Goal: Information Seeking & Learning: Learn about a topic

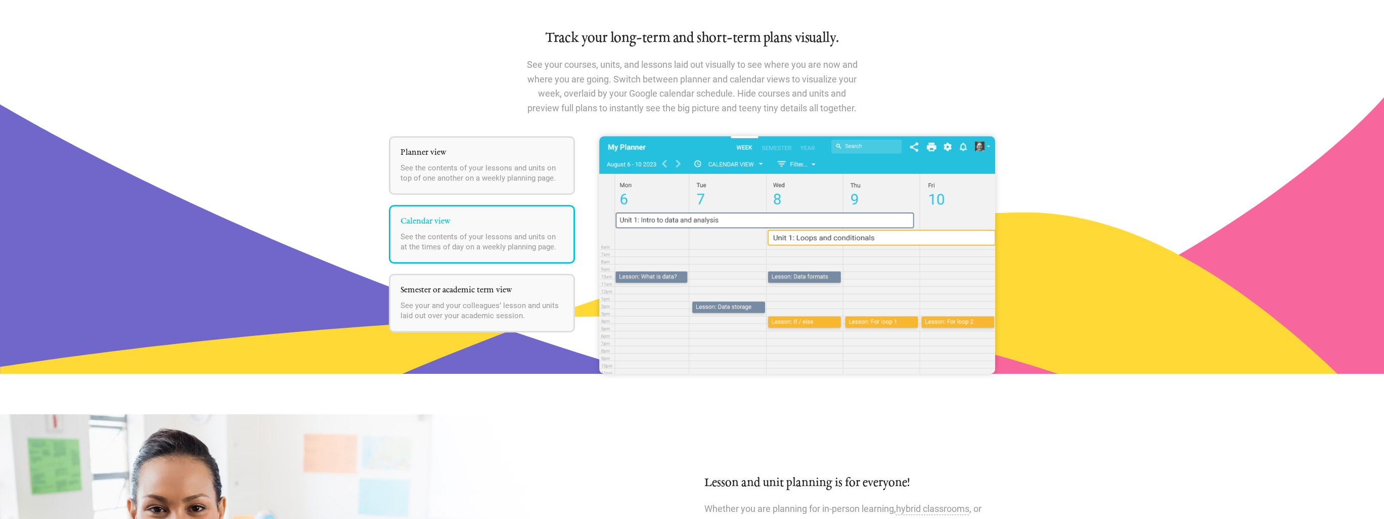
scroll to position [1264, 0]
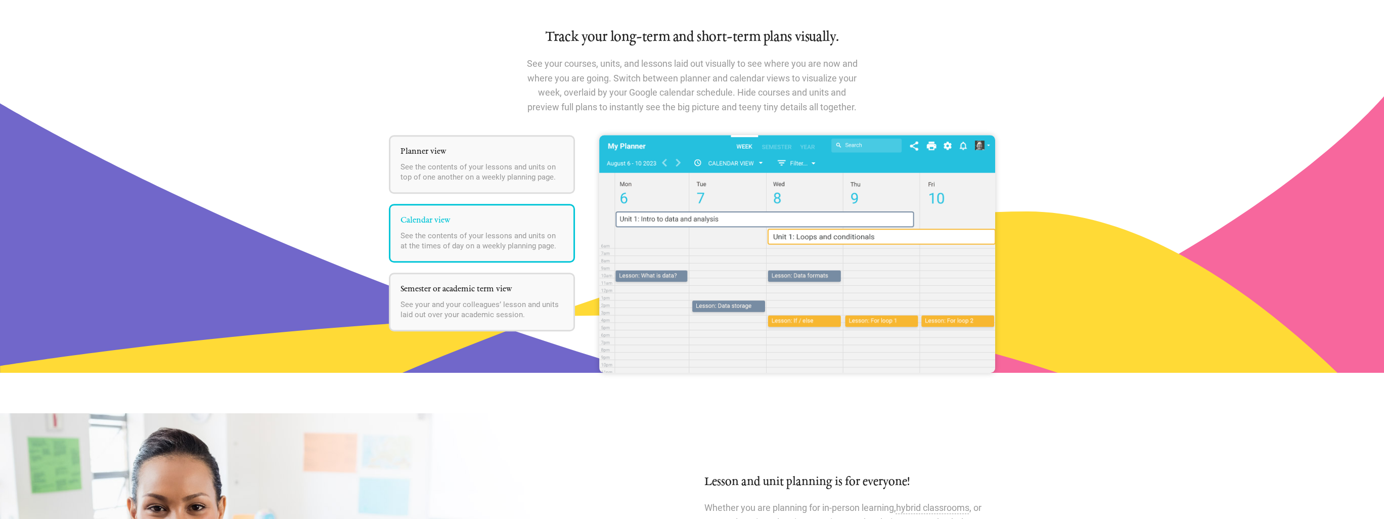
click at [686, 219] on img at bounding box center [797, 254] width 396 height 238
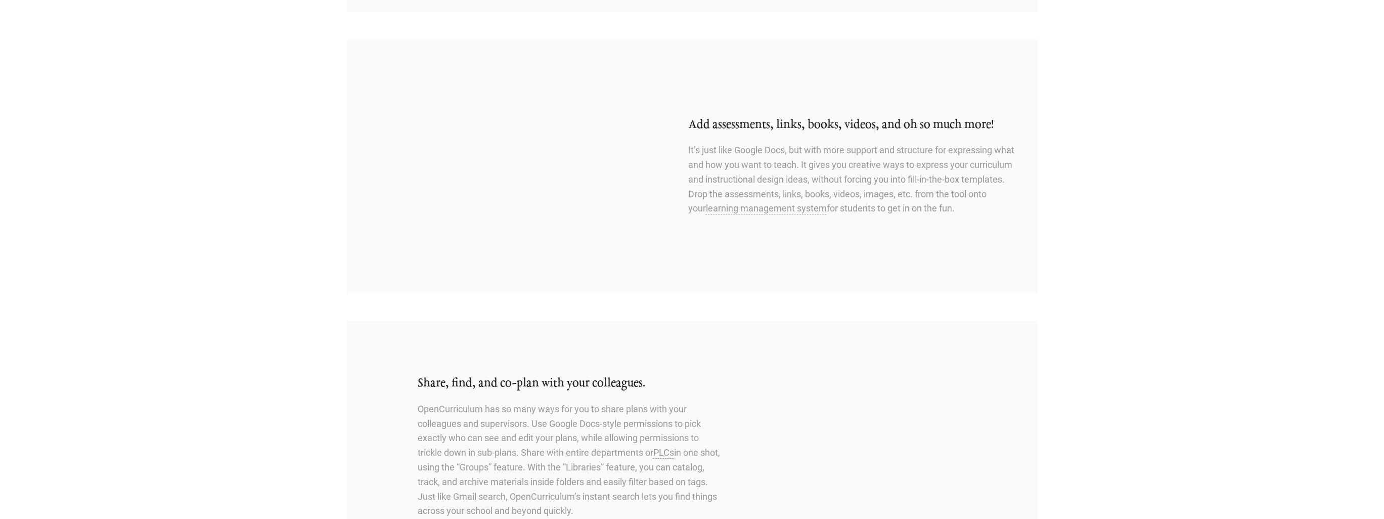
scroll to position [0, 0]
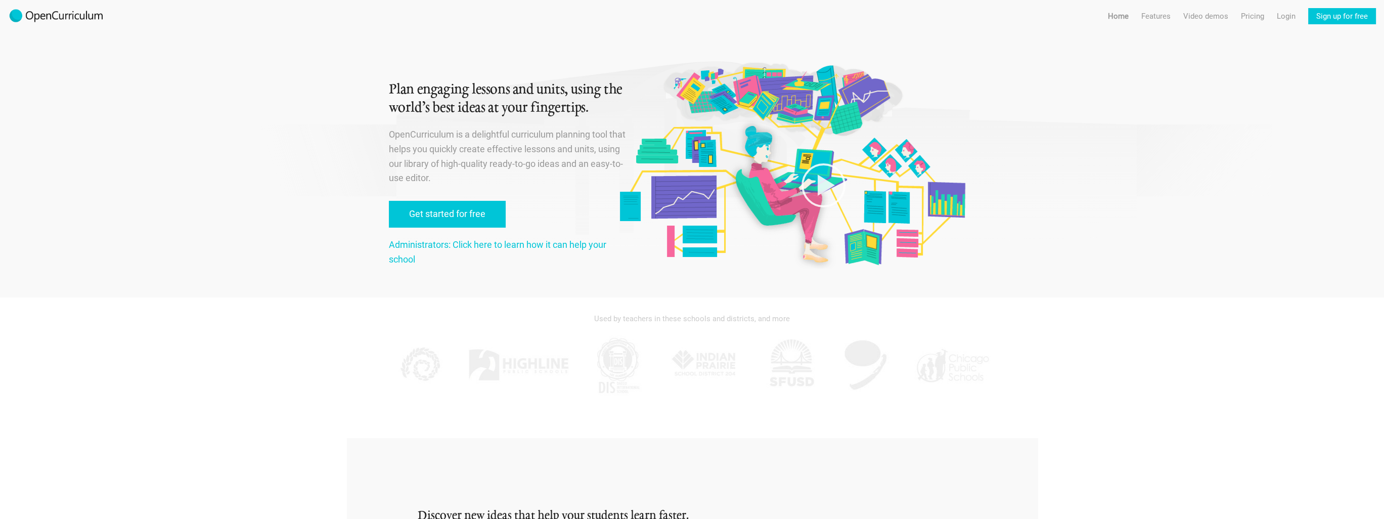
drag, startPoint x: 1023, startPoint y: 317, endPoint x: 1014, endPoint y: 106, distance: 211.1
click at [686, 19] on link "Features" at bounding box center [1155, 16] width 29 height 16
click at [686, 15] on link "Pricing" at bounding box center [1252, 16] width 23 height 16
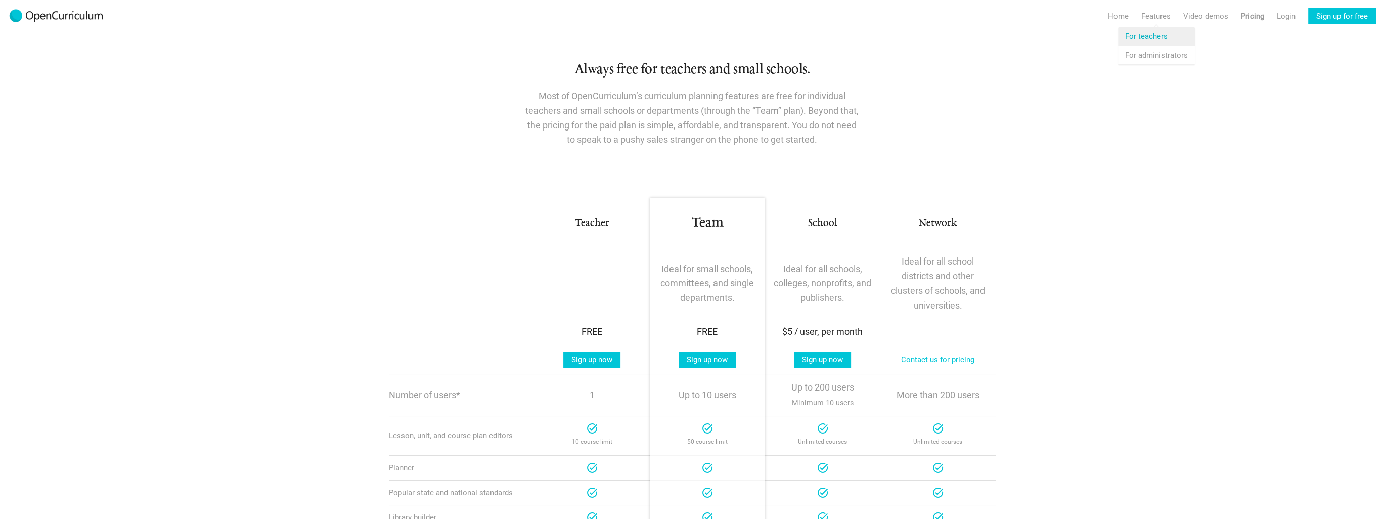
click at [686, 38] on link "Features For teachers" at bounding box center [1156, 36] width 77 height 18
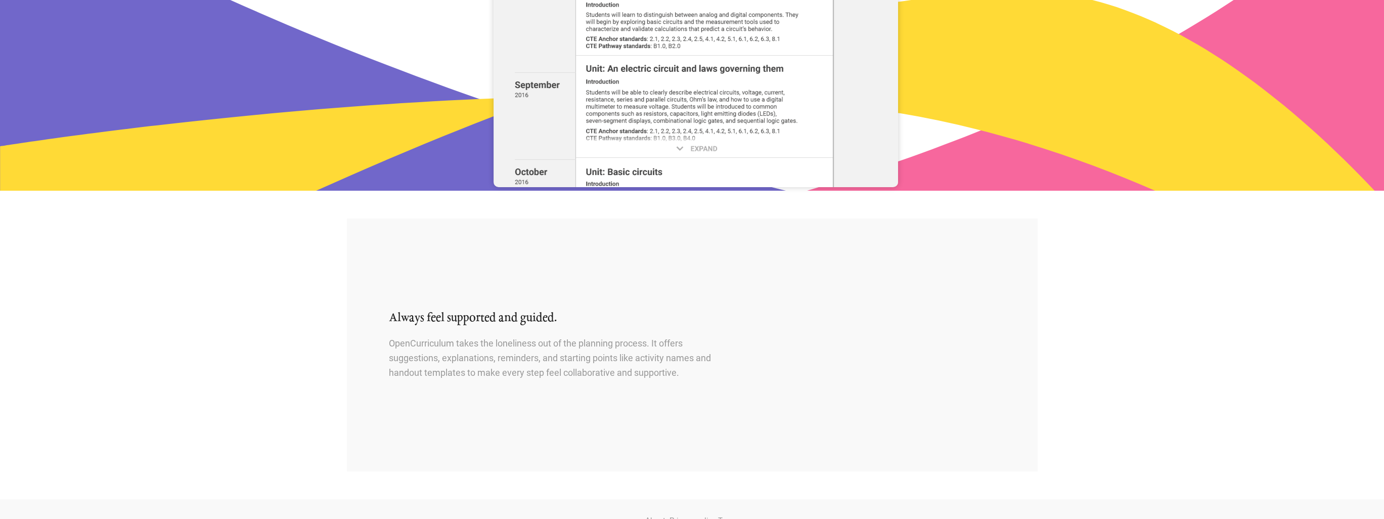
scroll to position [1069, 0]
